Goal: Check status: Check status

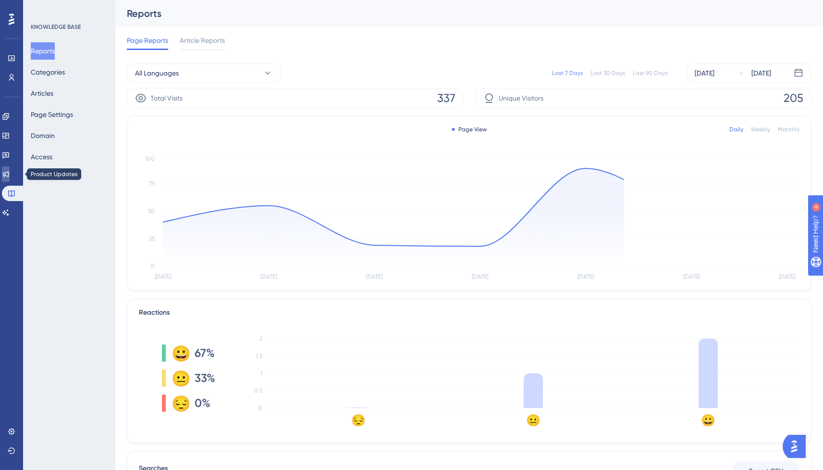
click at [10, 174] on icon at bounding box center [6, 174] width 8 height 8
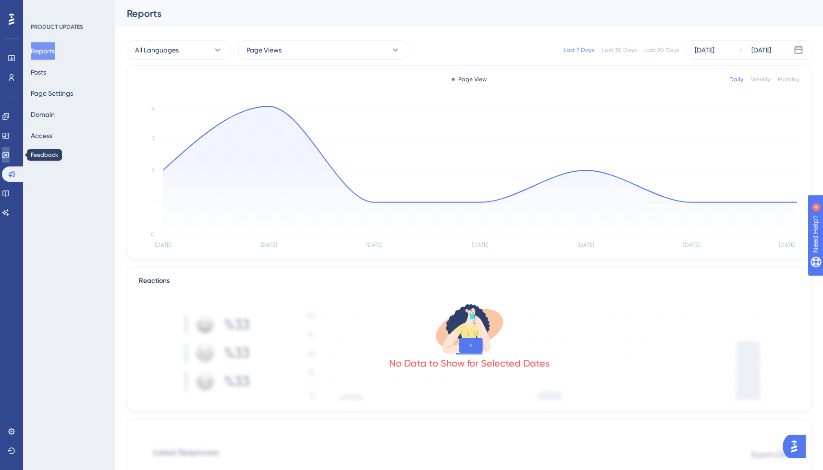
click at [10, 154] on icon at bounding box center [6, 155] width 8 height 8
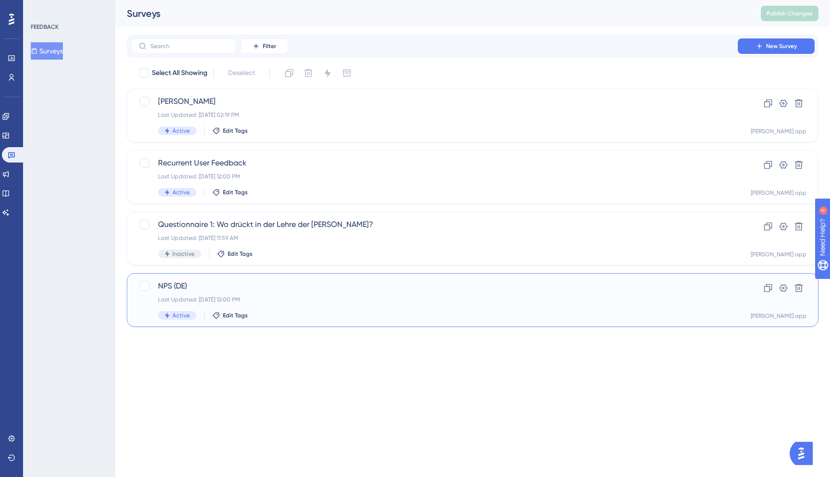
click at [318, 305] on div "NPS (DE) Last Updated: [DATE] 12:00 PM Active Edit Tags" at bounding box center [434, 299] width 553 height 39
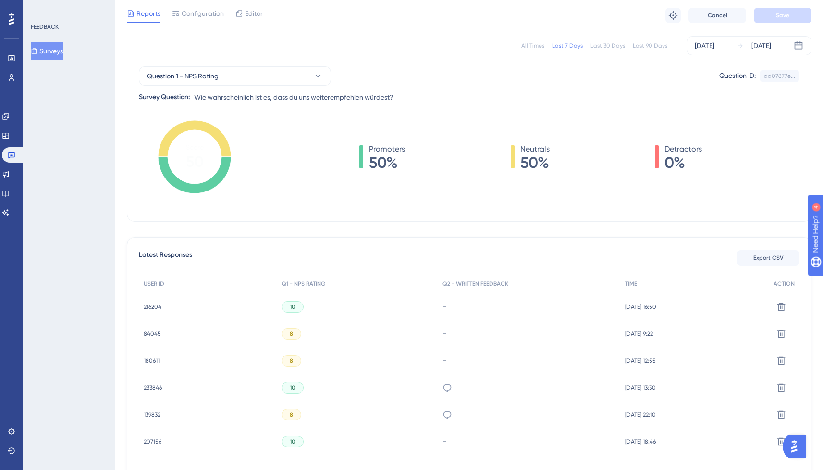
scroll to position [98, 0]
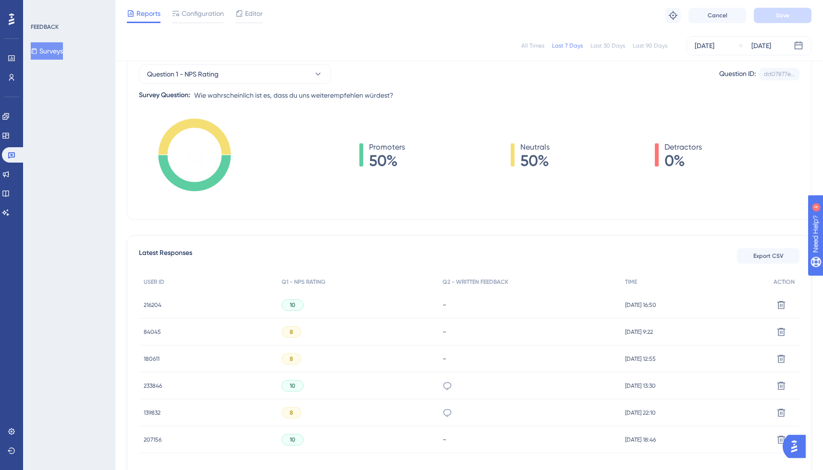
click at [604, 47] on div "Last 30 Days" at bounding box center [608, 46] width 35 height 8
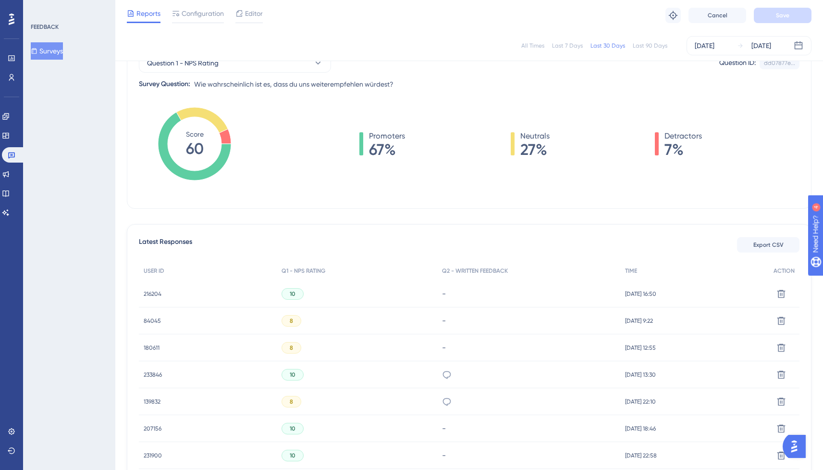
scroll to position [92, 0]
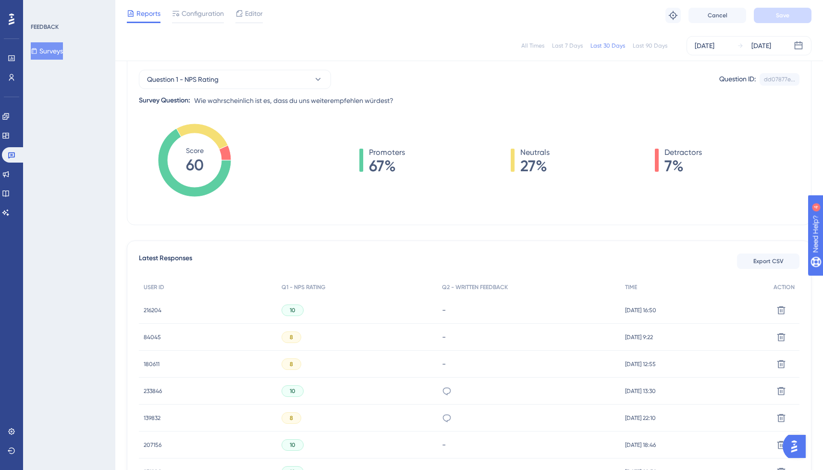
click at [650, 43] on div "Last 90 Days" at bounding box center [650, 46] width 35 height 8
click at [531, 47] on div "All Times" at bounding box center [532, 46] width 23 height 8
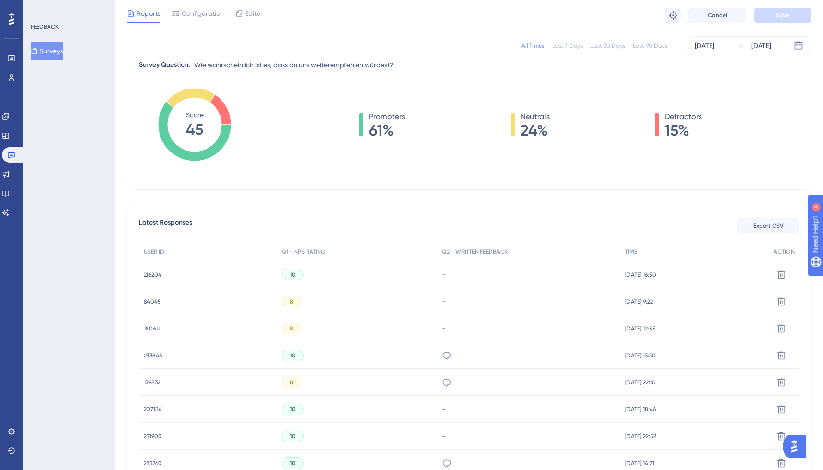
scroll to position [126, 0]
